Goal: Information Seeking & Learning: Learn about a topic

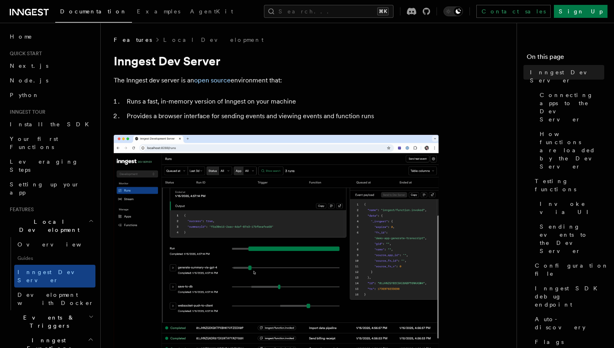
scroll to position [182, 0]
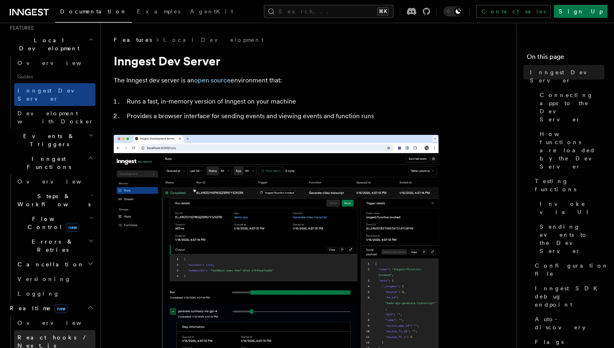
click at [82, 330] on link "React hooks / Next.js" at bounding box center [54, 341] width 81 height 23
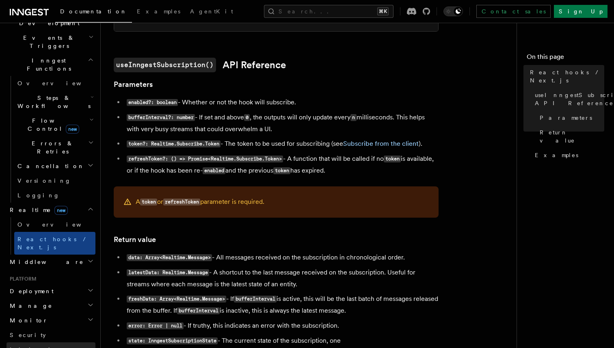
scroll to position [208, 0]
click at [85, 283] on h2 "Deployment" at bounding box center [51, 290] width 89 height 15
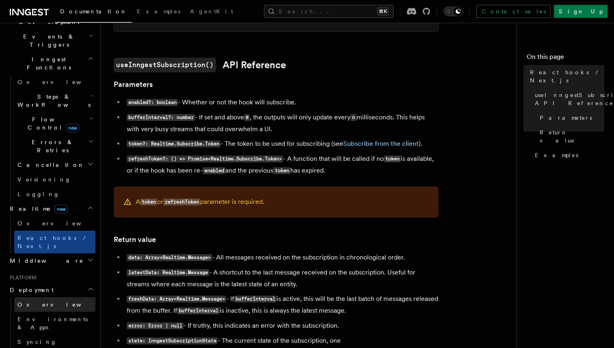
click at [77, 297] on link "Overview" at bounding box center [54, 304] width 81 height 15
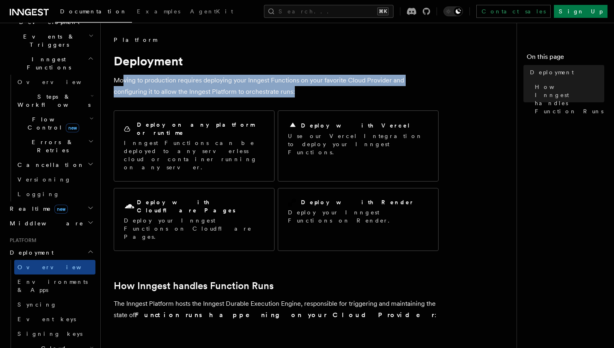
drag, startPoint x: 259, startPoint y: 96, endPoint x: 124, endPoint y: 82, distance: 136.0
click at [124, 82] on p "Moving to production requires deploying your Inngest Functions on your favorite…" at bounding box center [276, 86] width 325 height 23
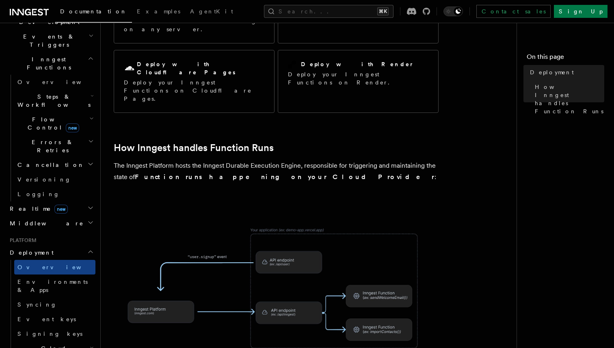
scroll to position [345, 0]
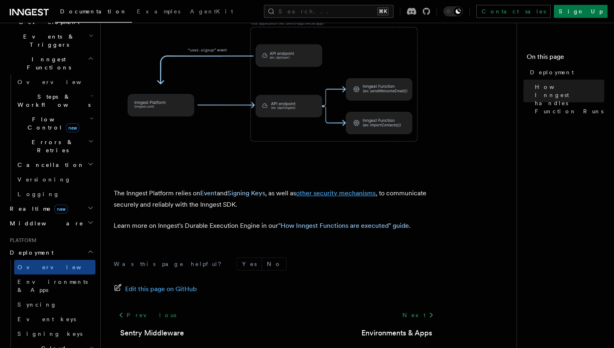
click at [315, 189] on link "other security mechanisms" at bounding box center [336, 193] width 80 height 8
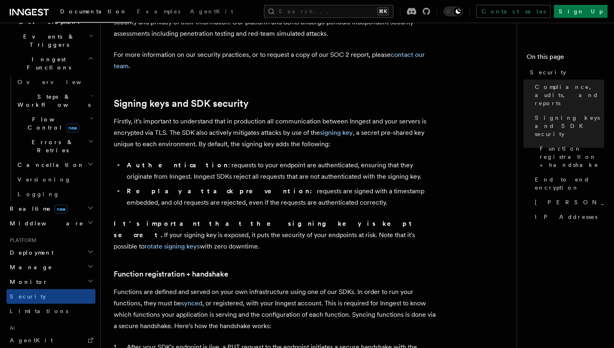
scroll to position [167, 0]
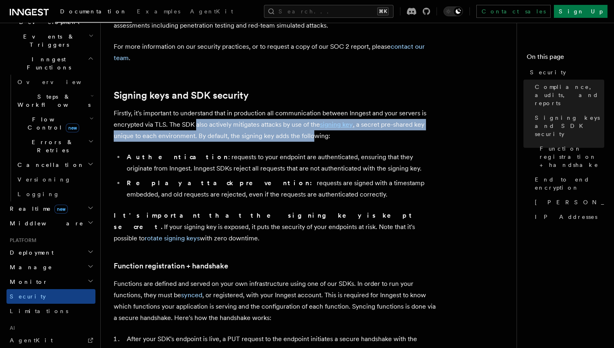
drag, startPoint x: 195, startPoint y: 123, endPoint x: 312, endPoint y: 135, distance: 117.7
click at [312, 135] on p "Firstly, it's important to understand that in production all communication betw…" at bounding box center [276, 125] width 325 height 34
drag, startPoint x: 334, startPoint y: 140, endPoint x: 119, endPoint y: 127, distance: 215.8
click at [119, 127] on p "Firstly, it's important to understand that in production all communication betw…" at bounding box center [276, 125] width 325 height 34
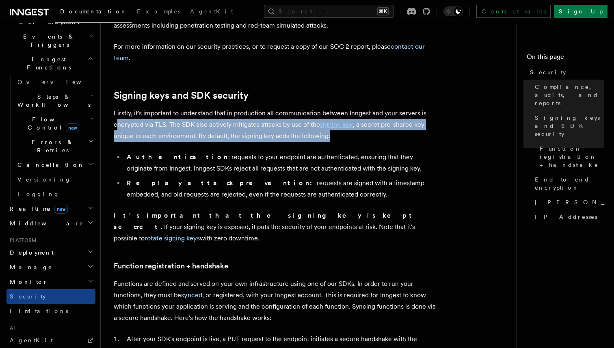
click at [119, 127] on p "Firstly, it's important to understand that in production all communication betw…" at bounding box center [276, 125] width 325 height 34
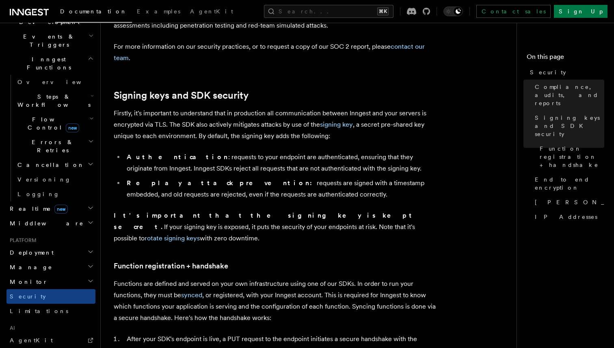
drag, startPoint x: 271, startPoint y: 191, endPoint x: 159, endPoint y: 170, distance: 113.2
click at [159, 170] on ul "Authentication : requests to your endpoint are authenticated, ensuring that the…" at bounding box center [276, 176] width 325 height 49
click at [159, 170] on li "Authentication : requests to your endpoint are authenticated, ensuring that the…" at bounding box center [281, 163] width 315 height 23
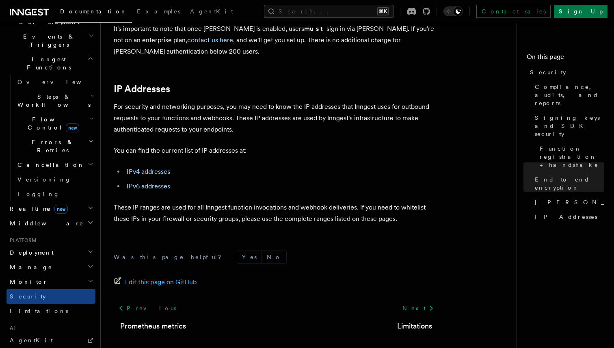
scroll to position [1052, 0]
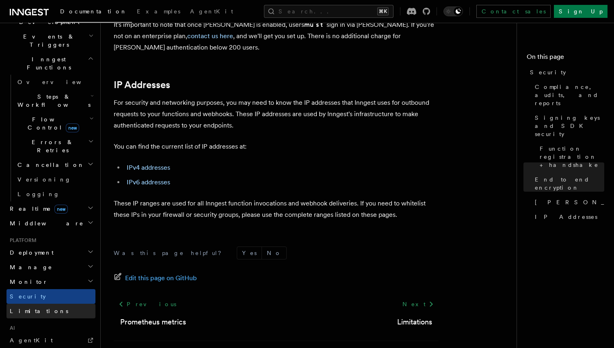
click at [48, 304] on link "Limitations" at bounding box center [51, 311] width 89 height 15
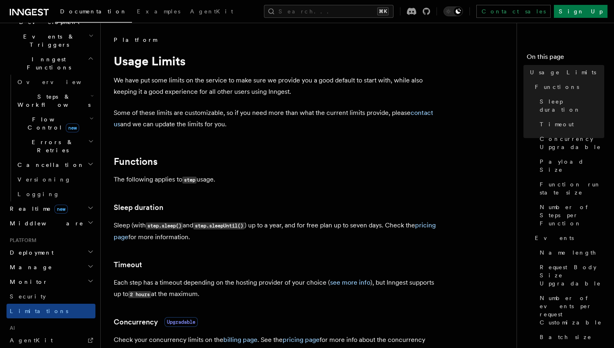
click at [62, 275] on h2 "Monitor" at bounding box center [51, 282] width 89 height 15
click at [81, 260] on h2 "Manage" at bounding box center [51, 267] width 89 height 15
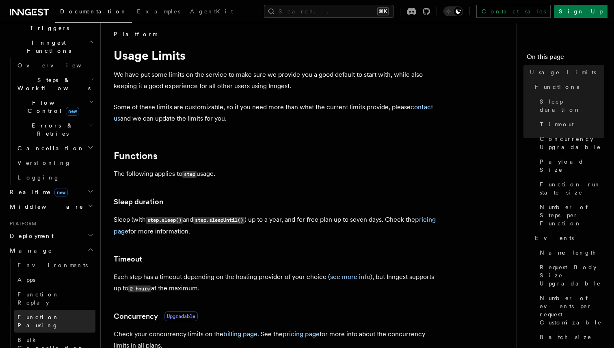
scroll to position [206, 0]
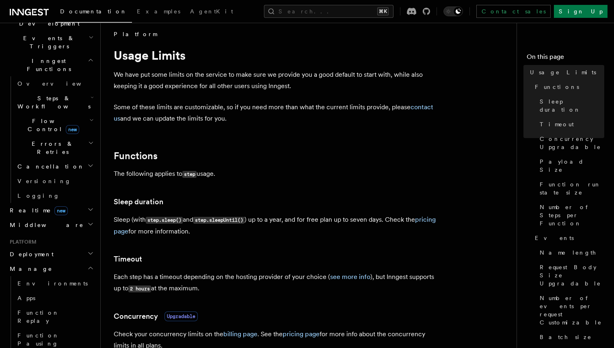
click at [79, 247] on h2 "Deployment" at bounding box center [51, 254] width 89 height 15
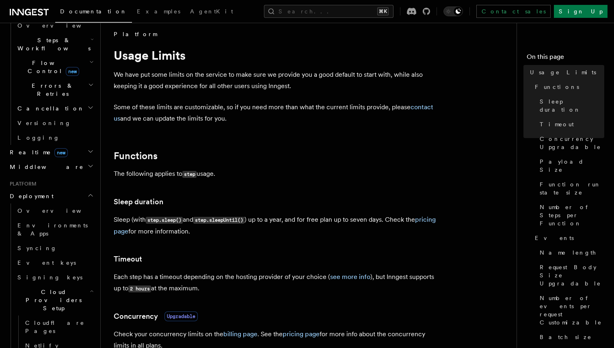
scroll to position [276, 0]
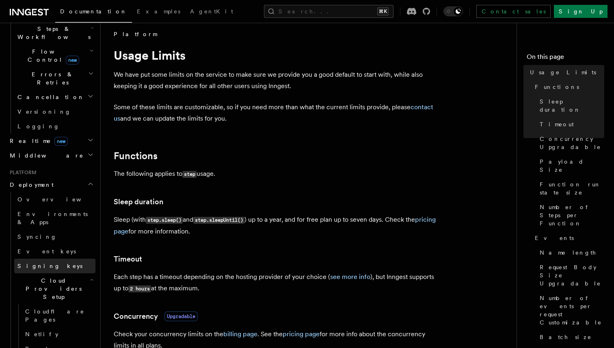
click at [58, 259] on link "Signing keys" at bounding box center [54, 266] width 81 height 15
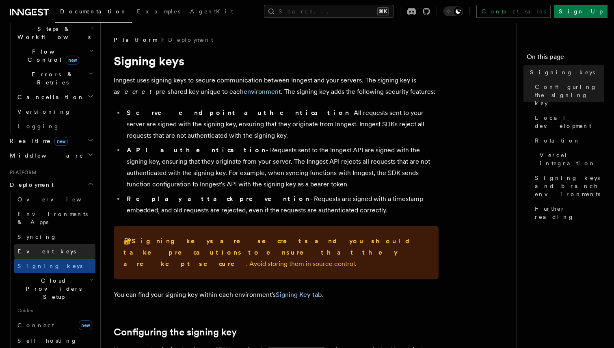
click at [63, 244] on link "Event keys" at bounding box center [54, 251] width 81 height 15
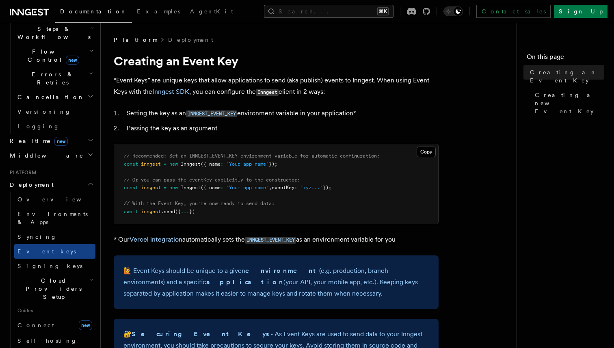
click at [374, 14] on button "Search... ⌘K" at bounding box center [329, 11] width 130 height 13
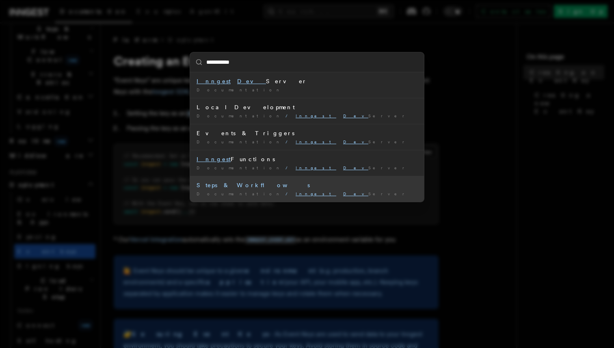
type input "**********"
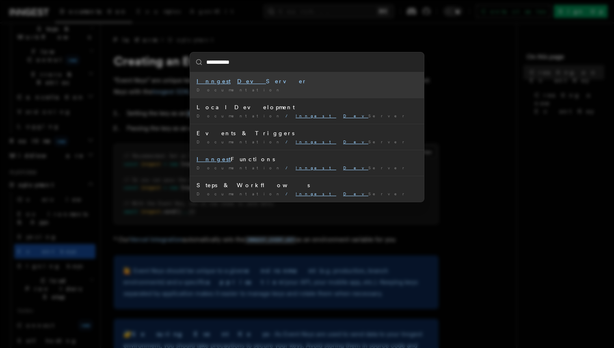
click at [153, 182] on div "**********" at bounding box center [307, 174] width 614 height 348
